Goal: Task Accomplishment & Management: Use online tool/utility

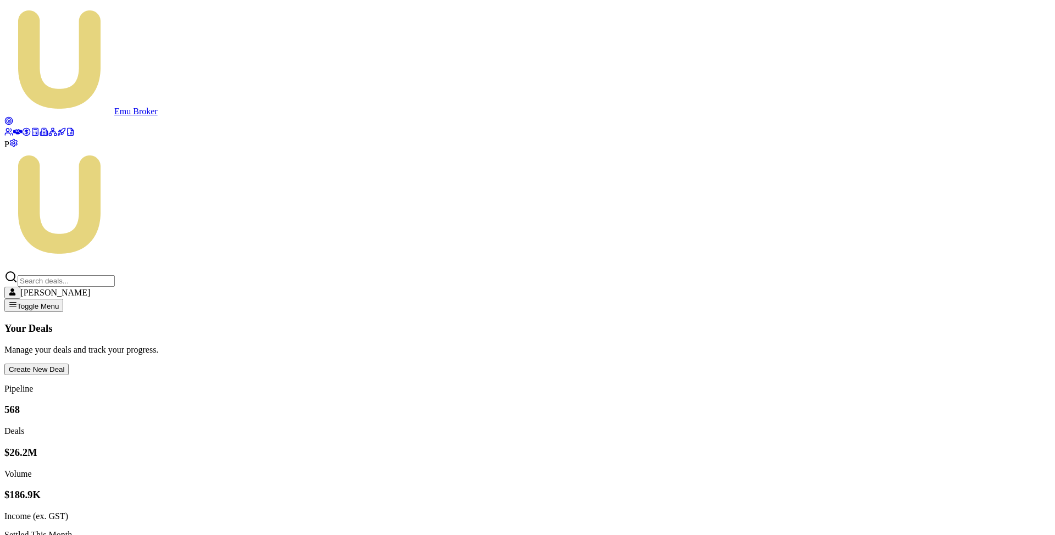
click at [22, 136] on icon at bounding box center [26, 132] width 9 height 9
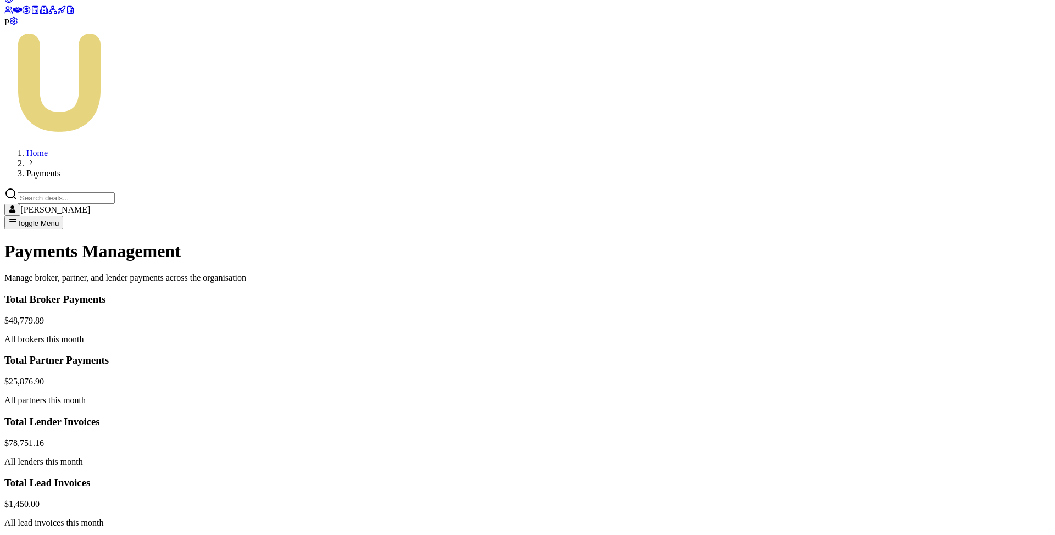
scroll to position [177, 0]
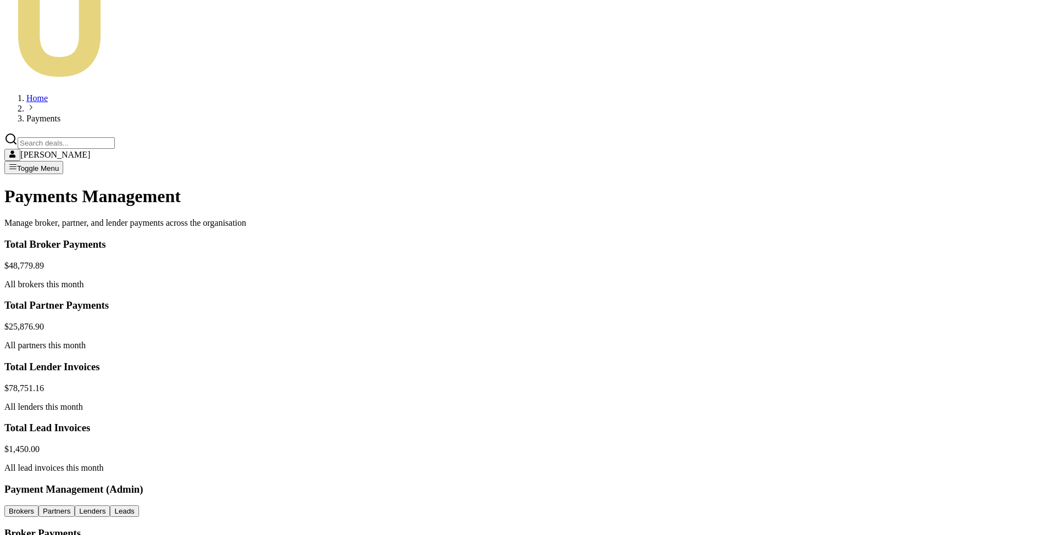
click at [944, 222] on html "Emu Broker P Home Payments [PERSON_NAME] Toggle Menu Payments Management Manage…" at bounding box center [527, 363] width 1055 height 1080
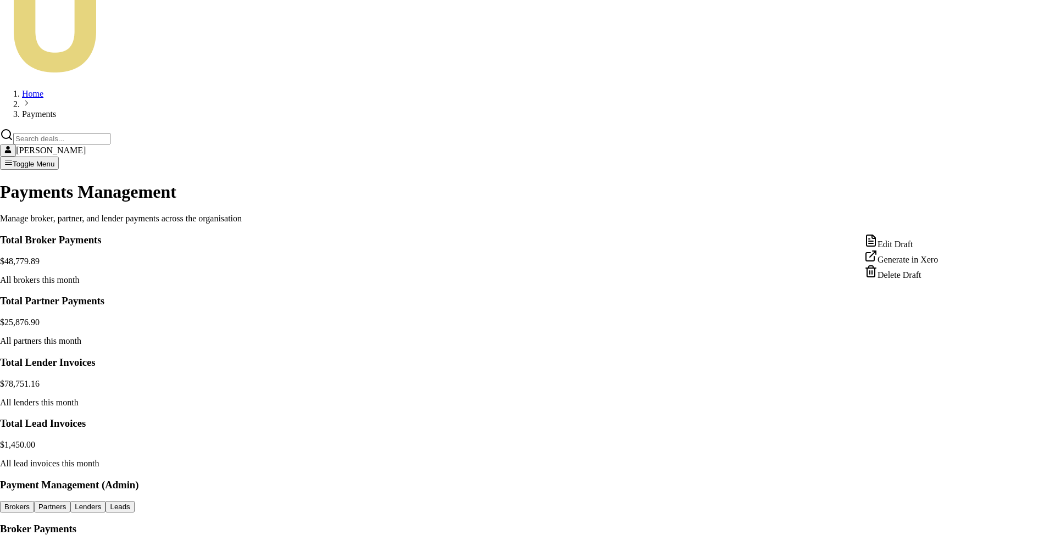
click at [1034, 282] on html "Emu Broker P Home Payments [PERSON_NAME] Toggle Menu Payments Management Manage…" at bounding box center [527, 361] width 1055 height 1076
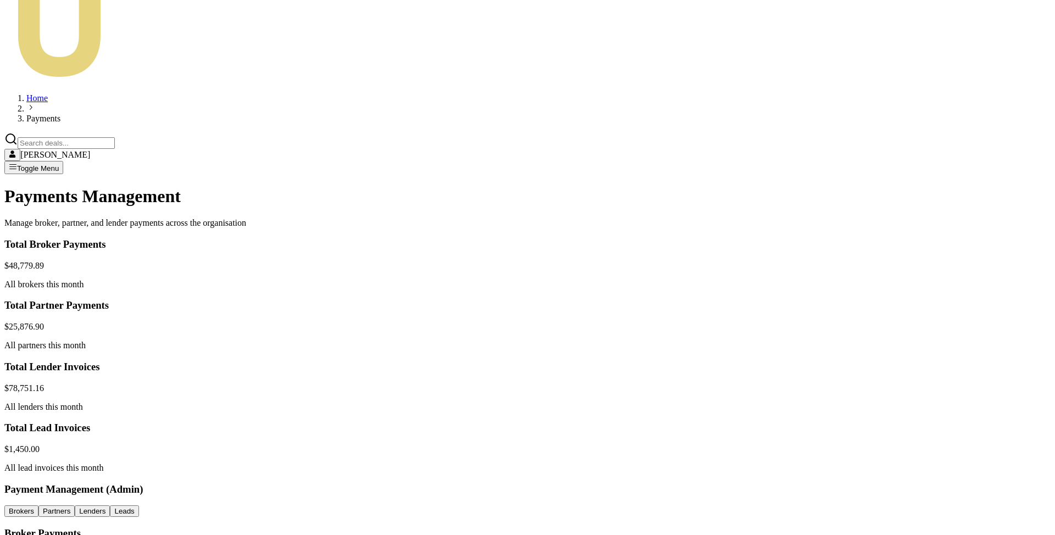
click at [941, 220] on html "Emu Broker P Home Payments [PERSON_NAME] Toggle Menu Payments Management Manage…" at bounding box center [527, 363] width 1055 height 1080
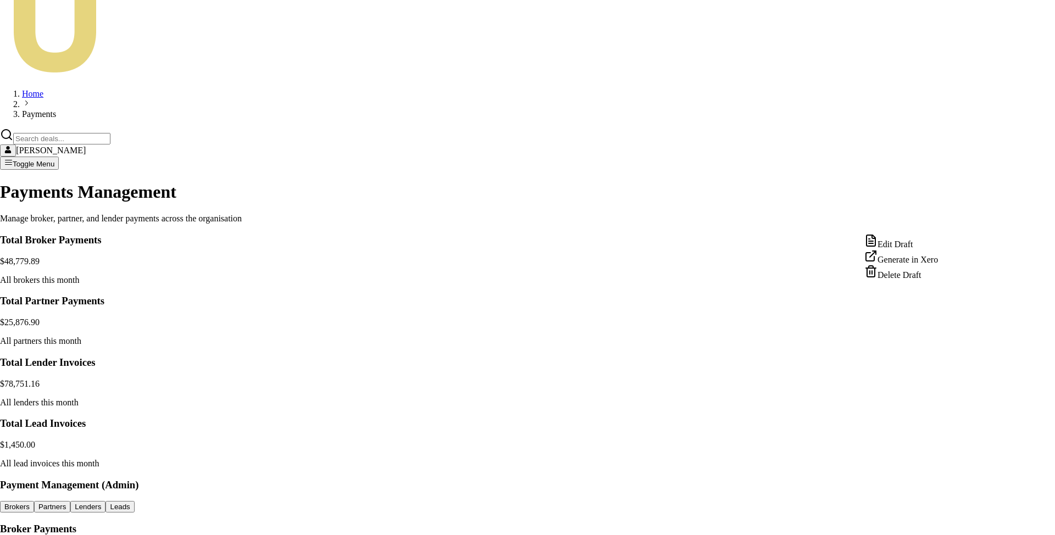
click at [924, 248] on div "Edit Draft" at bounding box center [902, 241] width 74 height 15
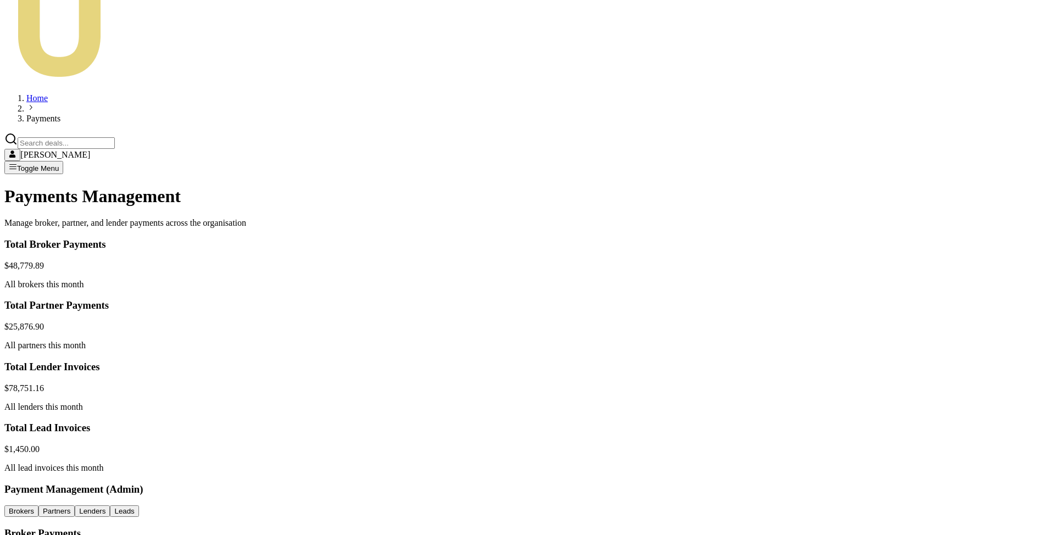
click at [946, 411] on html "Emu Broker P Home Payments [PERSON_NAME] Toggle Menu Payments Management Manage…" at bounding box center [527, 363] width 1055 height 1080
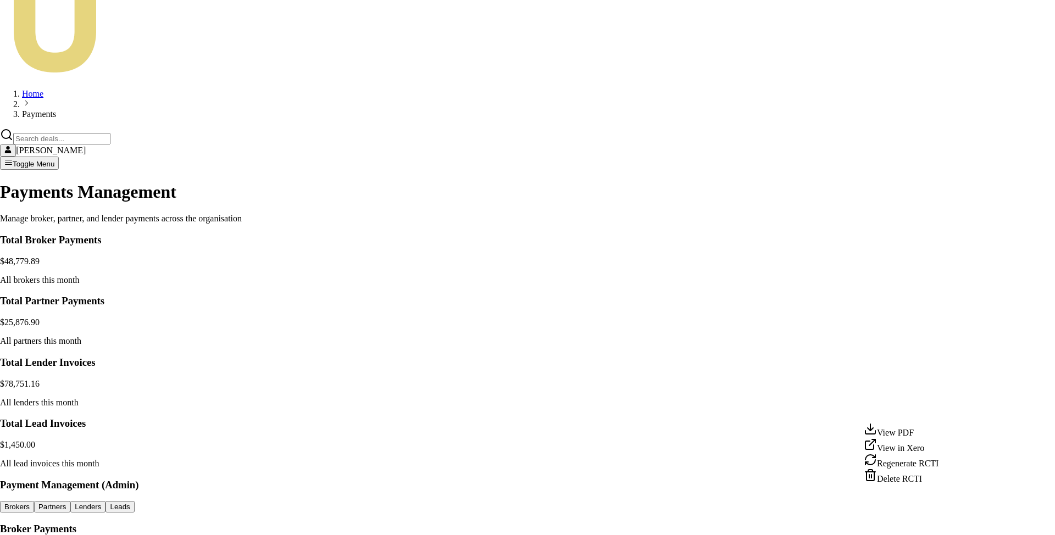
click at [915, 436] on div "View PDF" at bounding box center [901, 430] width 75 height 15
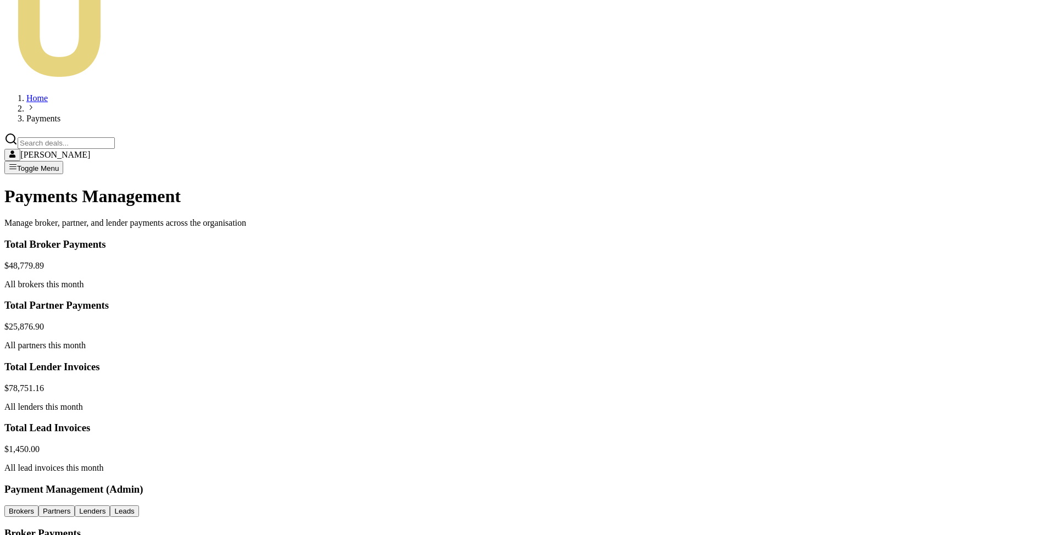
click at [946, 197] on html "Emu Broker P Home Payments [PERSON_NAME] Toggle Menu Payments Management Manage…" at bounding box center [527, 363] width 1055 height 1080
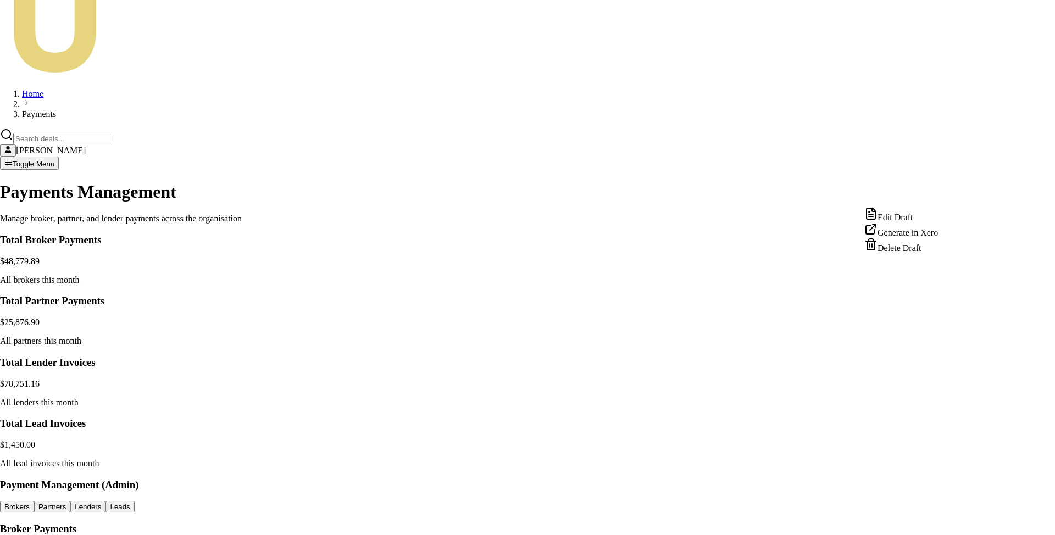
click at [922, 220] on div "Edit Draft" at bounding box center [902, 214] width 74 height 15
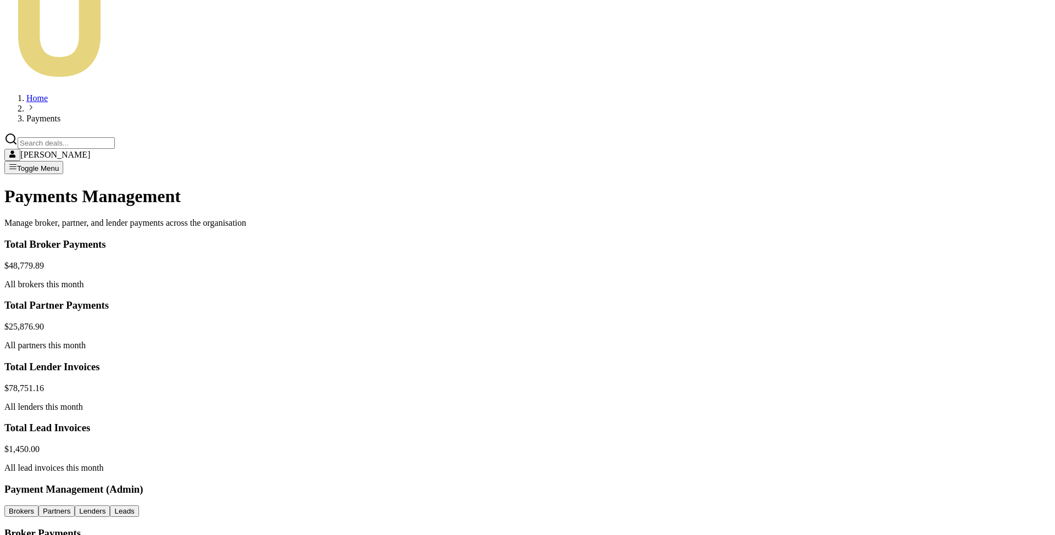
click at [945, 193] on html "Emu Broker P Home Payments [PERSON_NAME] Toggle Menu Payments Management Manage…" at bounding box center [527, 363] width 1055 height 1080
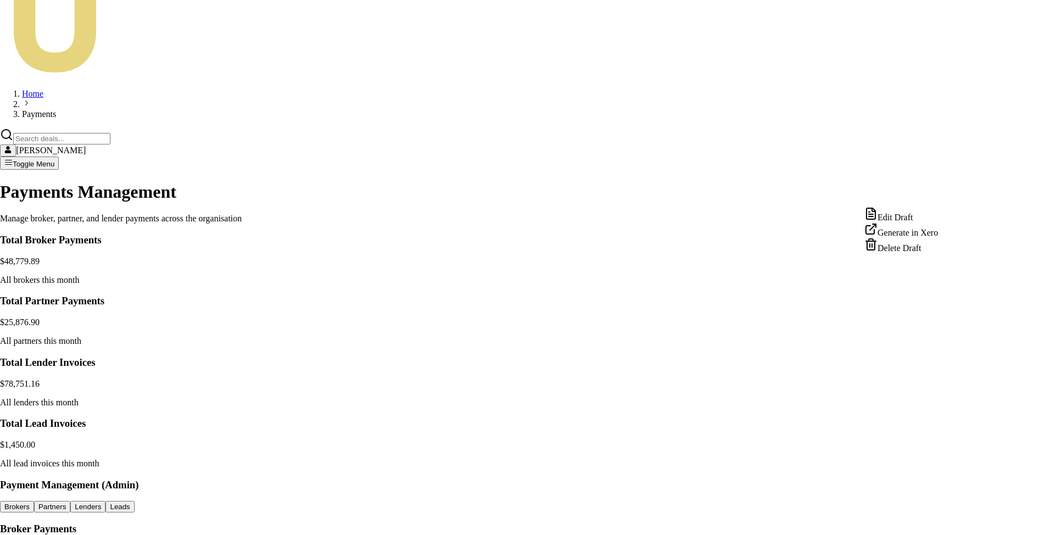
click at [913, 218] on div "Edit Draft" at bounding box center [902, 214] width 74 height 15
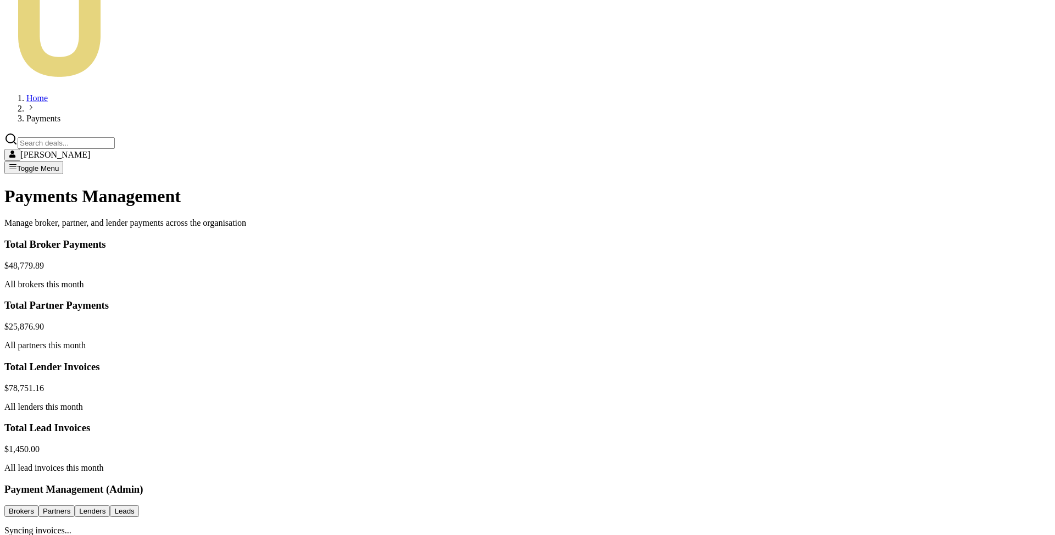
scroll to position [0, 0]
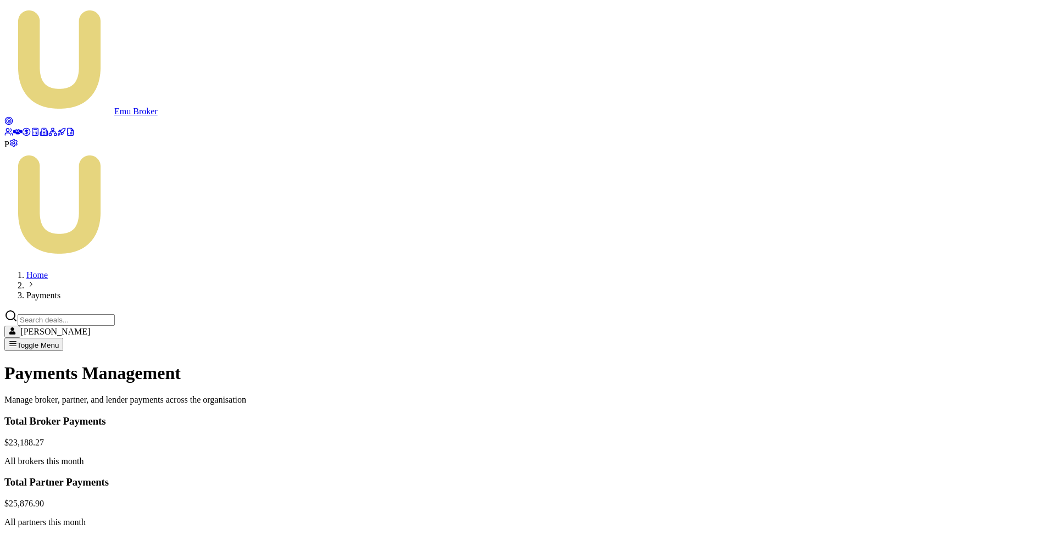
scroll to position [123, 0]
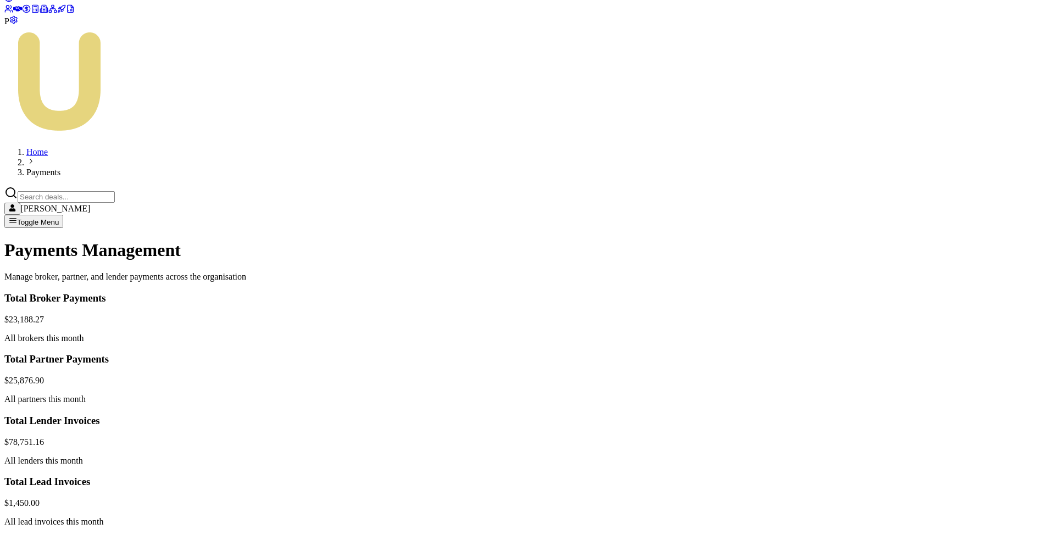
click at [944, 197] on html "Emu Broker P Home Payments [PERSON_NAME] Toggle Menu Payments Management Manage…" at bounding box center [527, 397] width 1055 height 1040
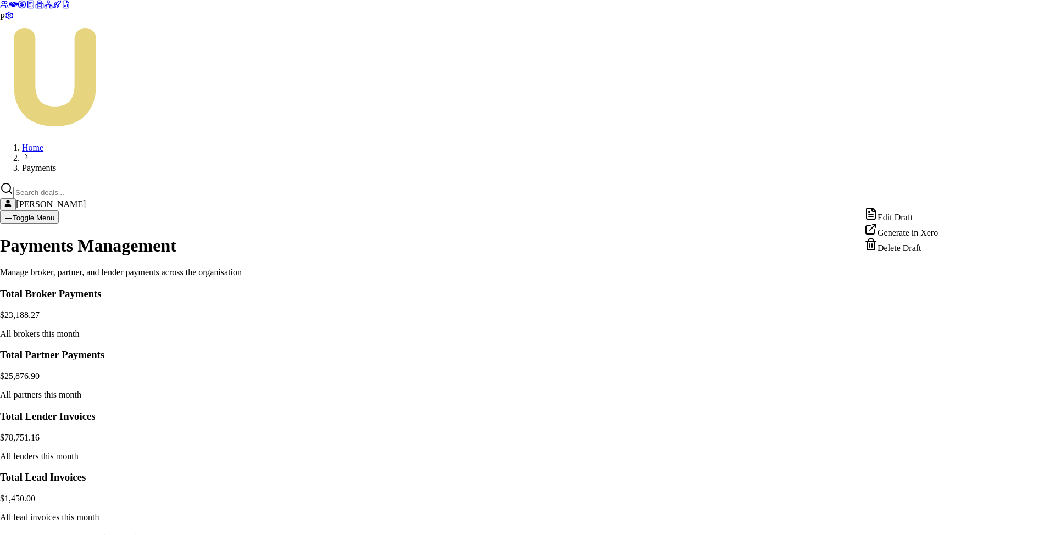
click at [915, 218] on div "Edit Draft" at bounding box center [902, 214] width 74 height 15
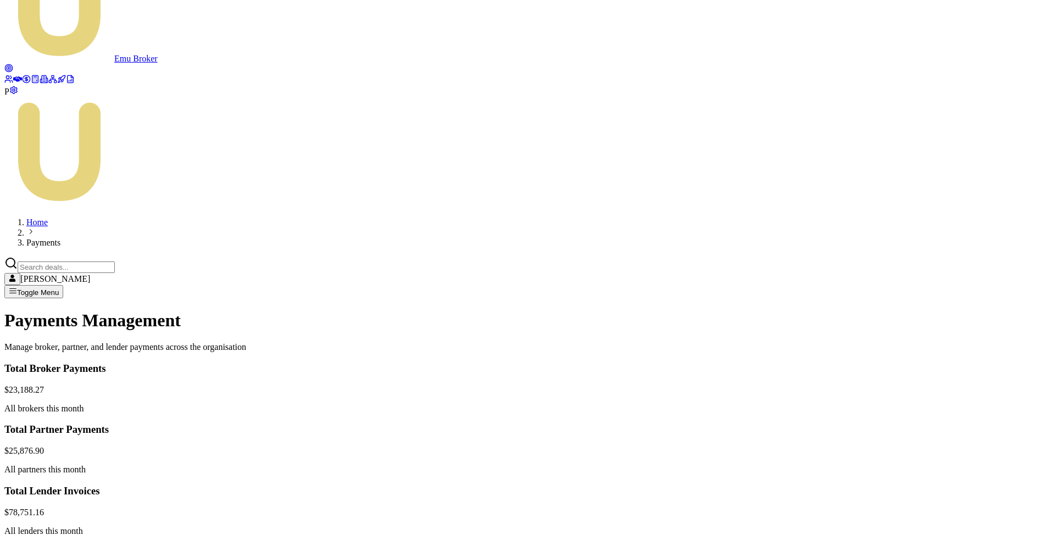
scroll to position [118, 0]
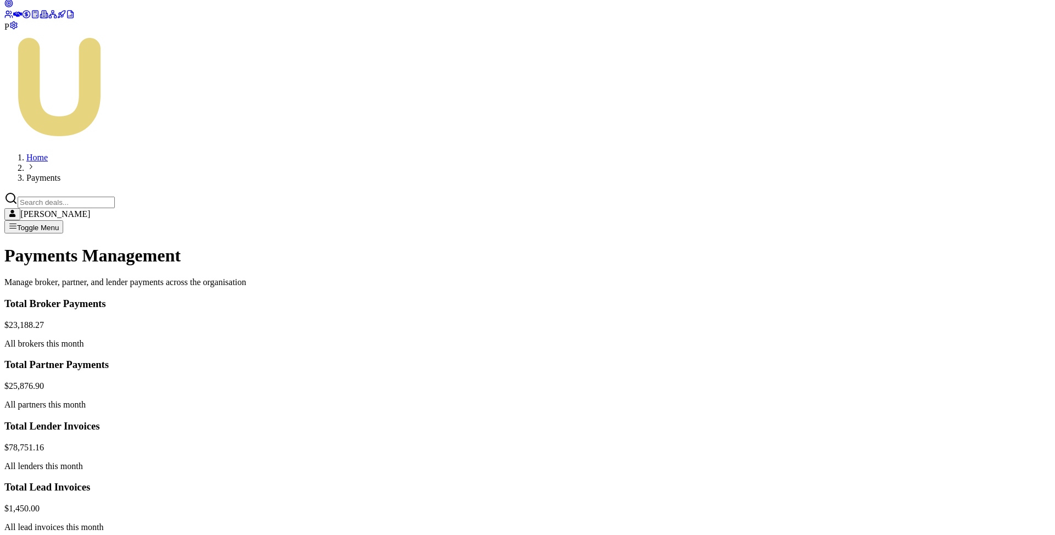
click at [946, 228] on html "Emu Broker P Home Payments [PERSON_NAME] Toggle Menu Payments Management Manage…" at bounding box center [527, 402] width 1055 height 1040
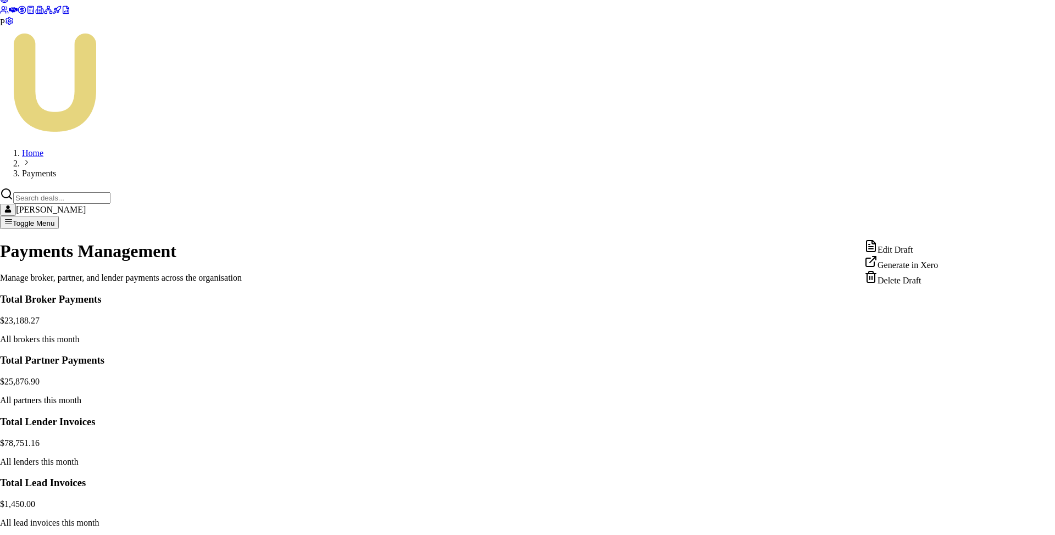
click at [998, 229] on html "Emu Broker P Home Payments [PERSON_NAME] Toggle Menu Payments Management Manage…" at bounding box center [527, 399] width 1055 height 1035
click at [943, 229] on html "Emu Broker P Home Payments [PERSON_NAME] Toggle Menu Payments Management Manage…" at bounding box center [527, 399] width 1055 height 1035
click at [915, 252] on div "Edit Draft" at bounding box center [902, 247] width 74 height 15
click at [945, 258] on html "Emu Broker P Home Payments [PERSON_NAME] Toggle Menu Payments Management Manage…" at bounding box center [527, 399] width 1055 height 1035
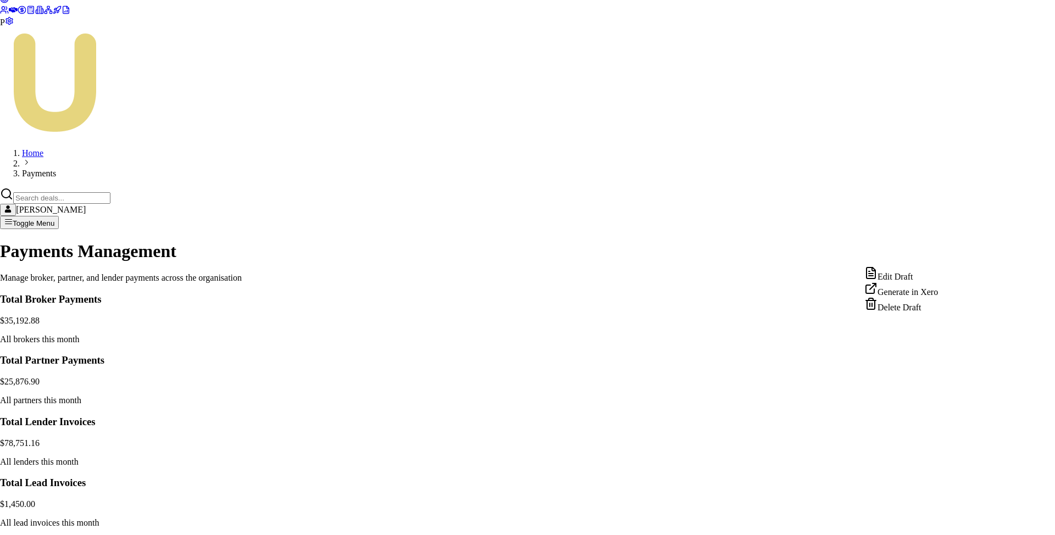
click at [924, 276] on div "Edit Draft" at bounding box center [902, 274] width 74 height 15
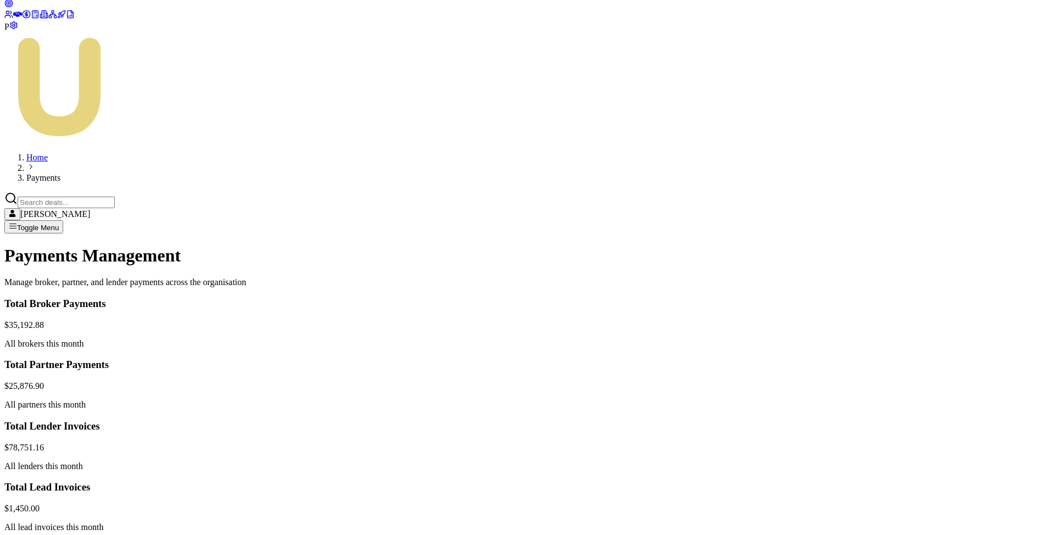
click at [941, 311] on html "Emu Broker P Home Payments [PERSON_NAME] Toggle Menu Payments Management Manage…" at bounding box center [527, 402] width 1055 height 1040
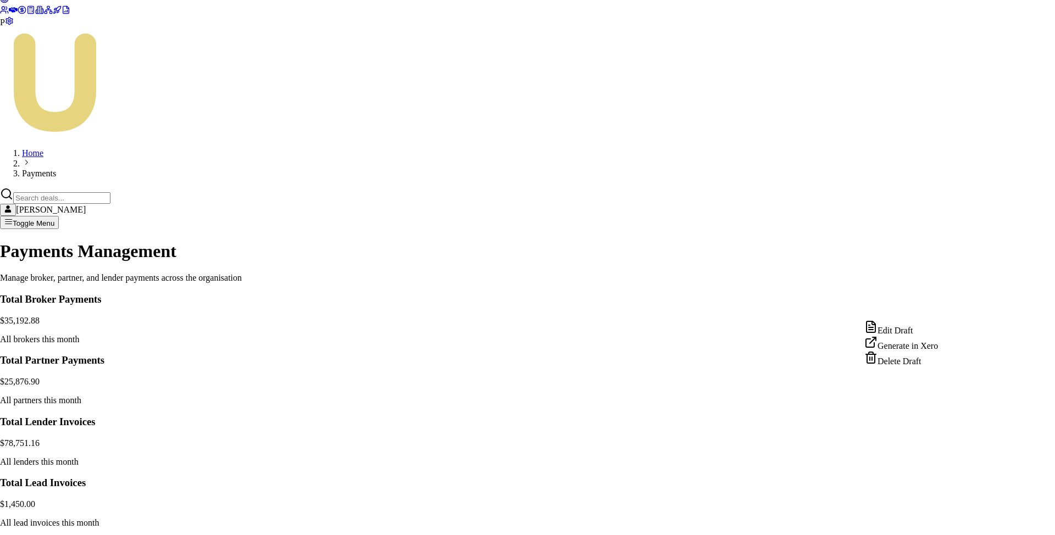
click at [915, 335] on div "Edit Draft" at bounding box center [902, 327] width 74 height 15
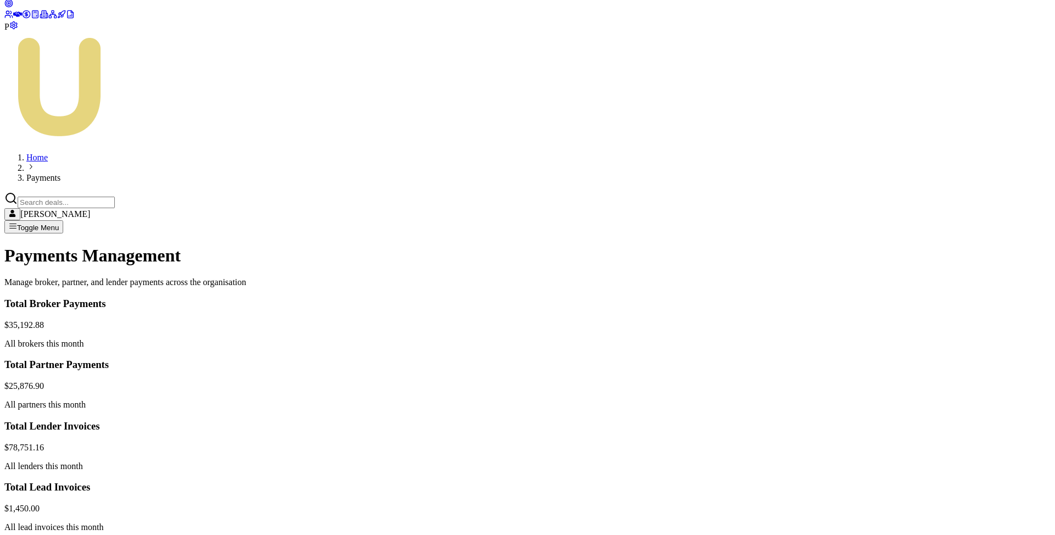
scroll to position [0, 0]
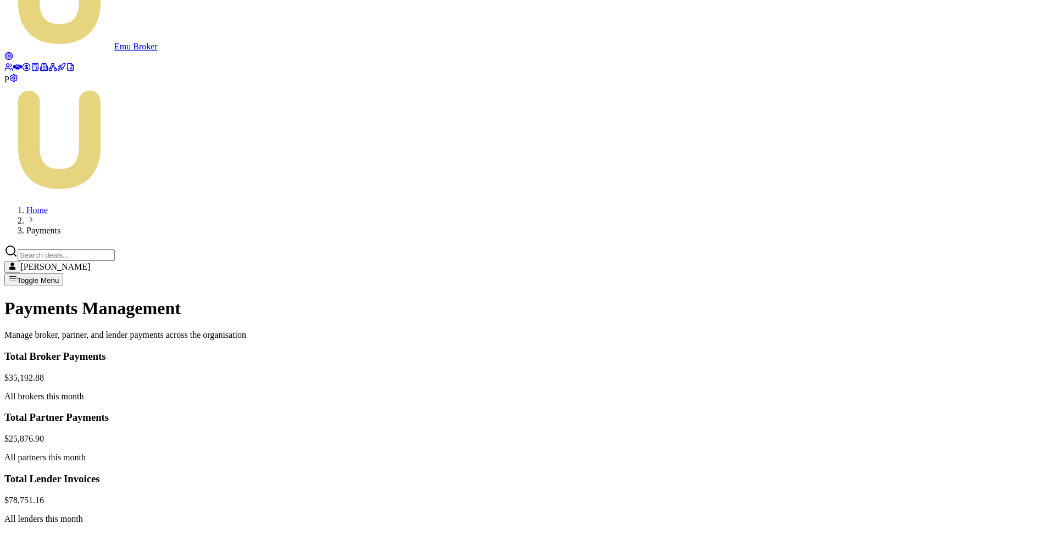
click at [949, 363] on html "Emu Broker P Home Payments [PERSON_NAME] Toggle Menu Payments Management Manage…" at bounding box center [527, 455] width 1055 height 1040
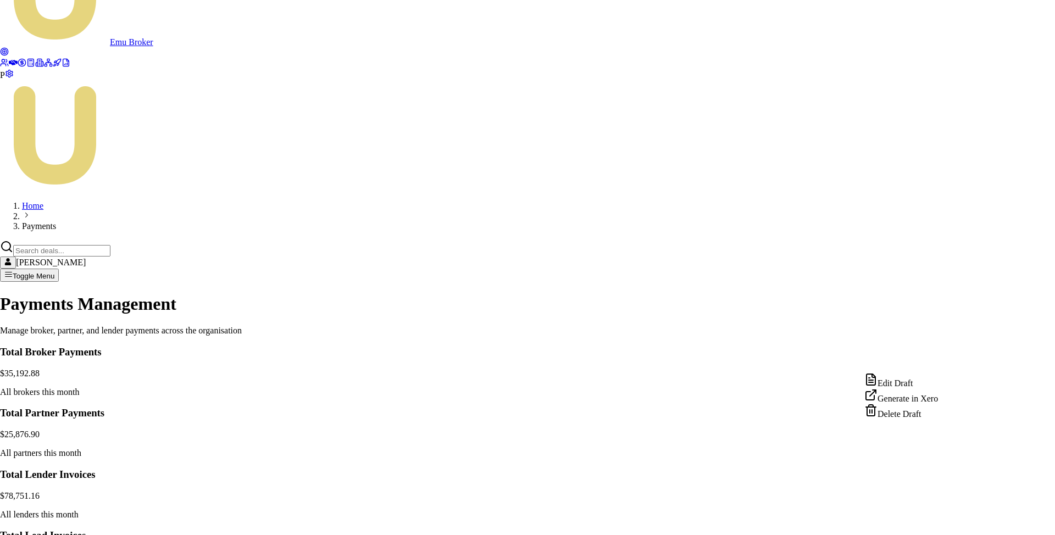
click at [921, 402] on div "Generate in Xero" at bounding box center [902, 396] width 74 height 15
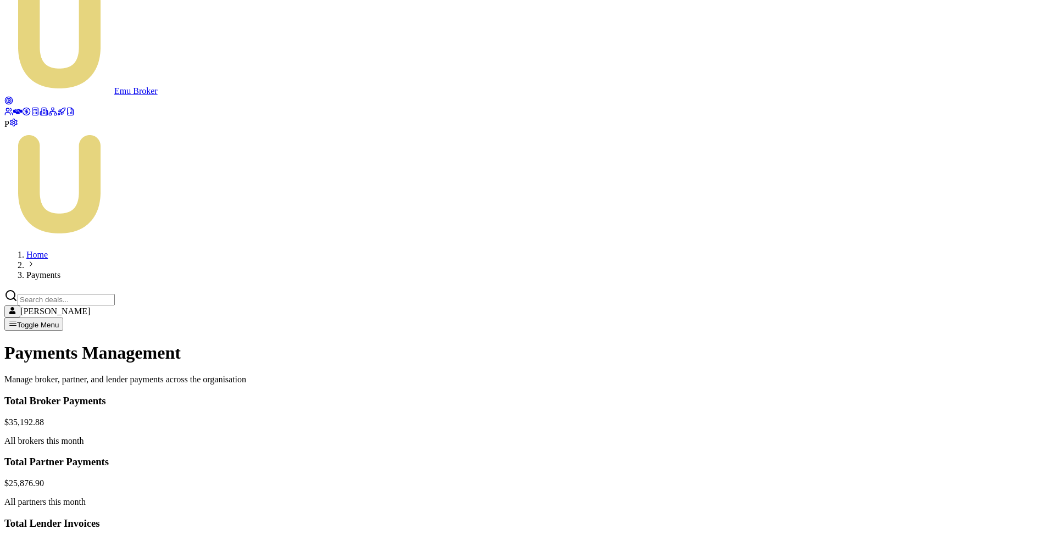
scroll to position [34, 0]
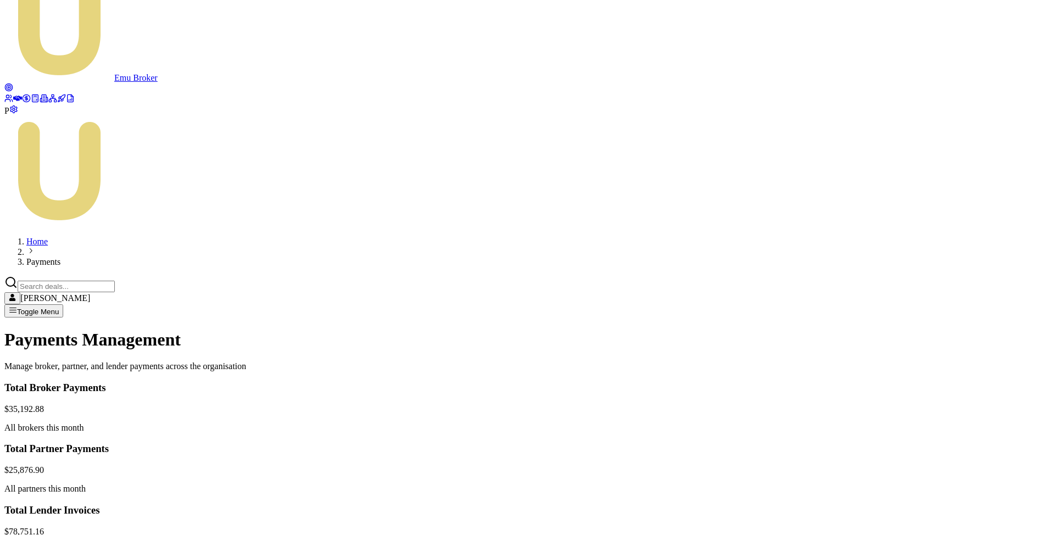
click at [946, 365] on html "Emu Broker P Home Payments [PERSON_NAME] Toggle Menu Payments Management Manage…" at bounding box center [527, 486] width 1055 height 1040
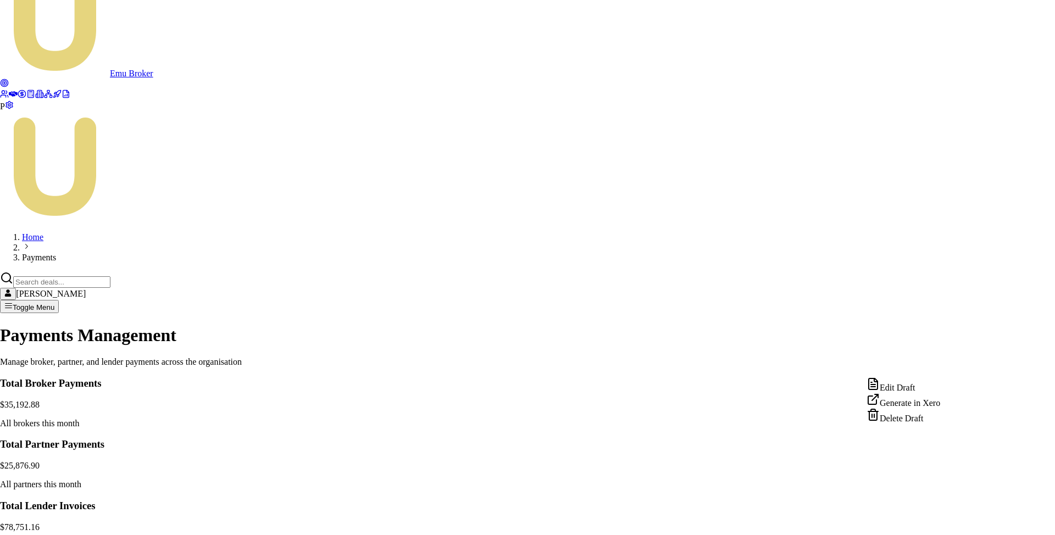
click at [911, 407] on div "Generate in Xero" at bounding box center [904, 400] width 74 height 15
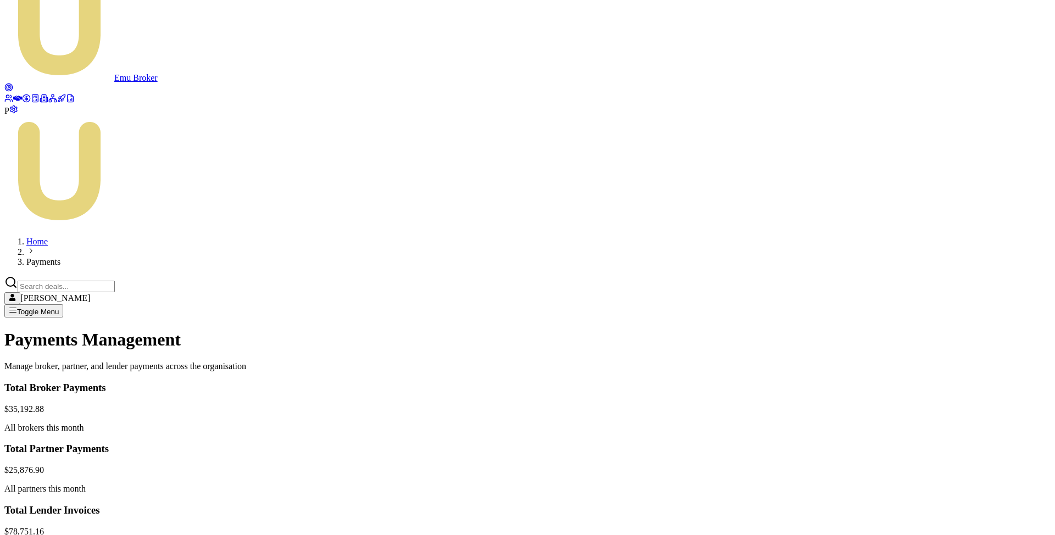
scroll to position [0, 0]
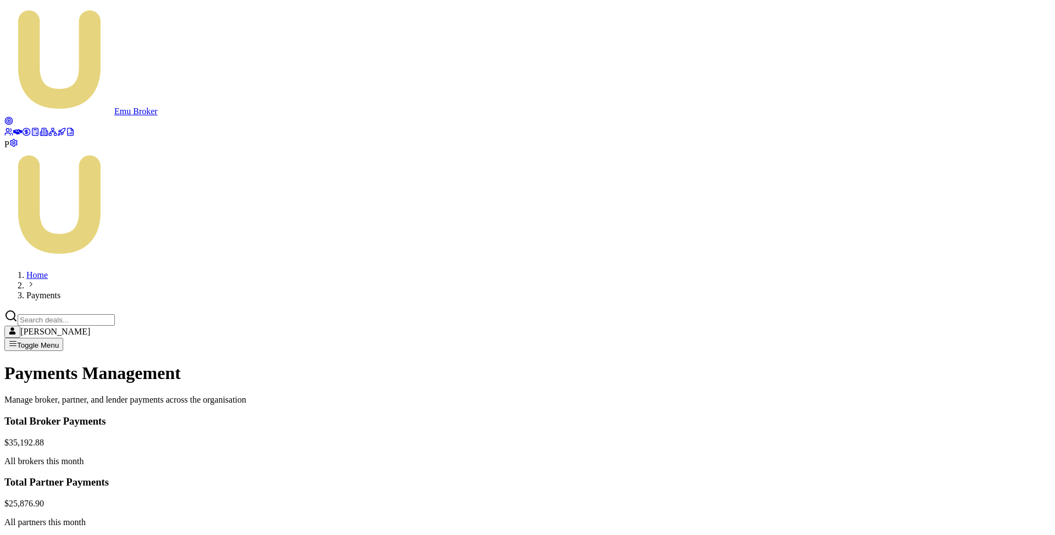
click at [946, 320] on html "Emu Broker P Home Payments [PERSON_NAME] Toggle Menu Payments Management Manage…" at bounding box center [527, 520] width 1055 height 1040
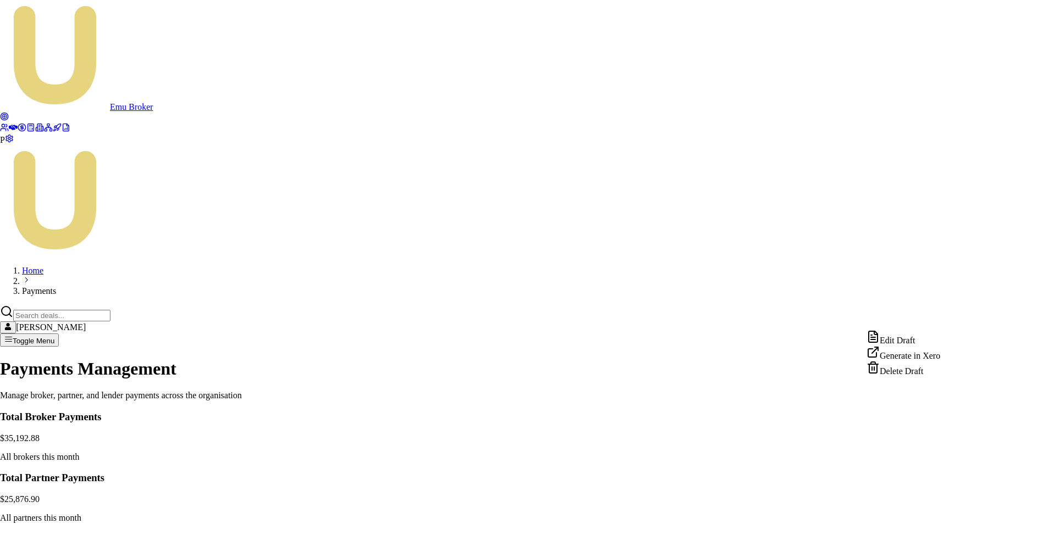
click at [916, 340] on div "Edit Draft" at bounding box center [904, 337] width 74 height 15
